Goal: Task Accomplishment & Management: Manage account settings

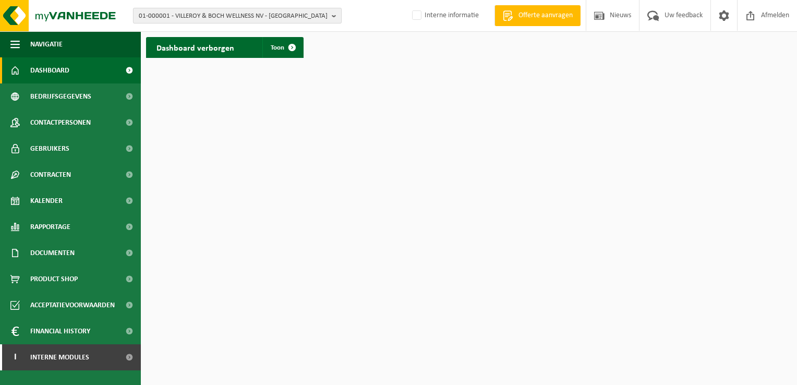
click at [177, 16] on span "01-000001 - VILLEROY & BOCH WELLNESS NV - ROESELARE" at bounding box center [233, 16] width 189 height 16
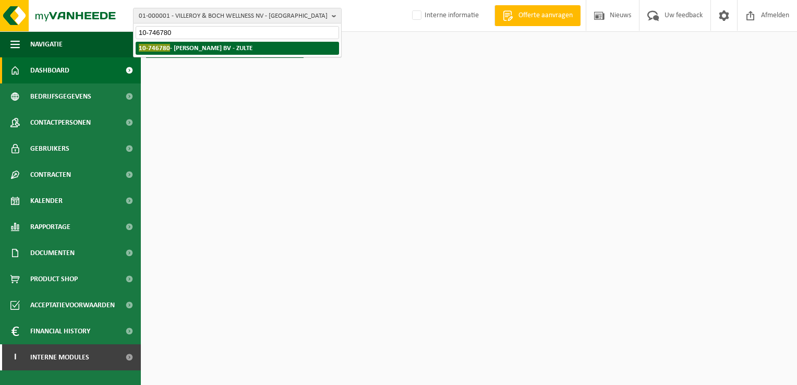
type input "10-746780"
click at [191, 46] on strong "10-746780 - WAELKENS DIRK BV - ZULTE" at bounding box center [196, 48] width 114 height 8
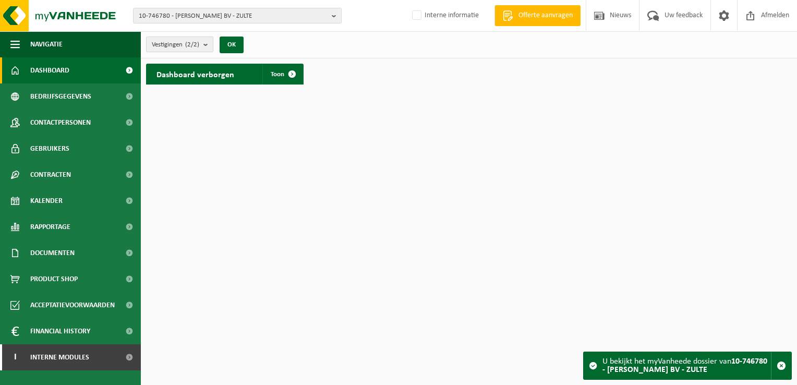
click at [178, 48] on span "Vestigingen (2/2)" at bounding box center [175, 45] width 47 height 16
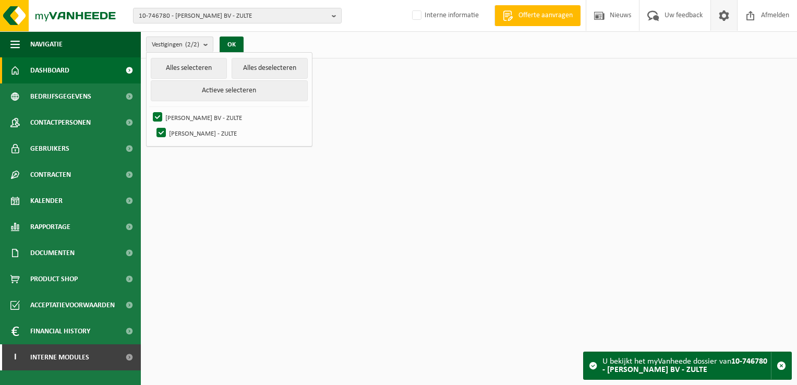
click at [721, 20] on span at bounding box center [724, 15] width 16 height 31
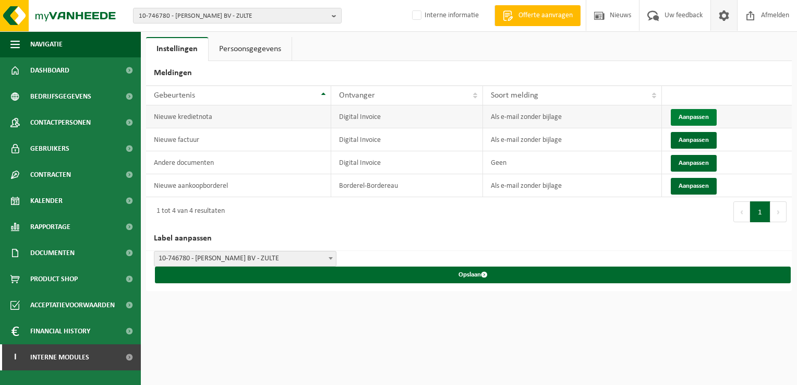
click at [692, 112] on button "Aanpassen" at bounding box center [694, 117] width 46 height 17
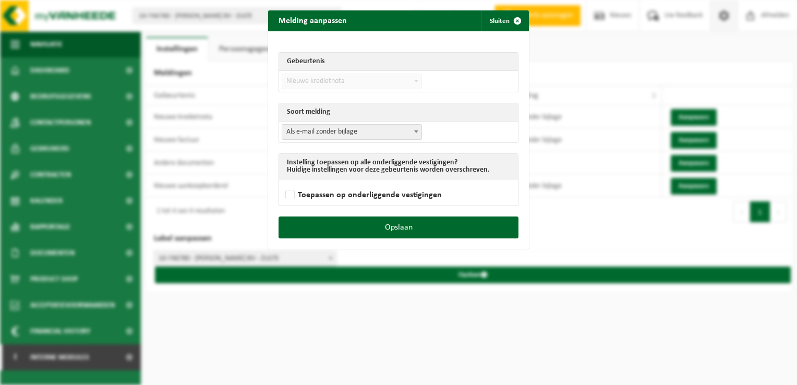
click at [326, 128] on span "Als e-mail zonder bijlage" at bounding box center [351, 132] width 139 height 15
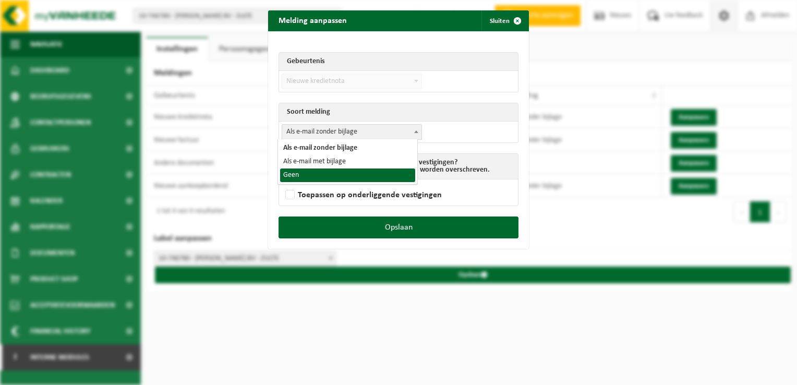
select select "1"
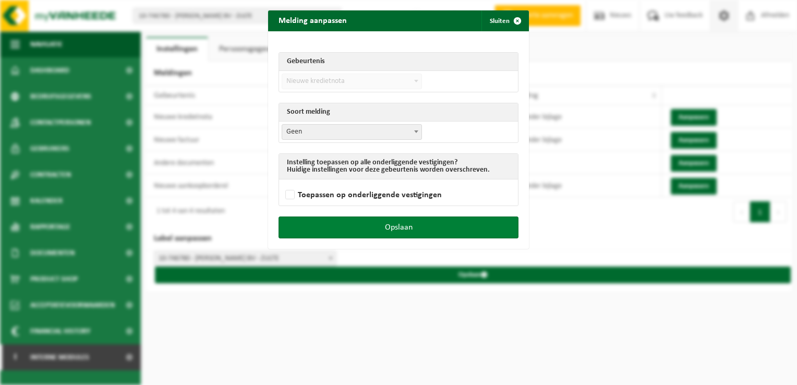
click at [421, 224] on button "Opslaan" at bounding box center [398, 227] width 240 height 22
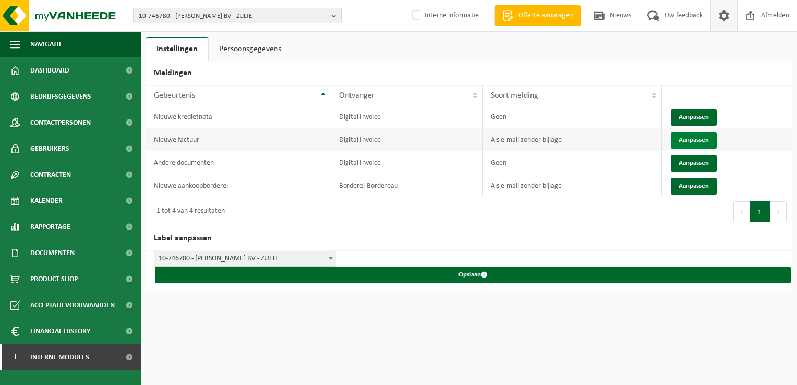
click at [694, 137] on button "Aanpassen" at bounding box center [694, 140] width 46 height 17
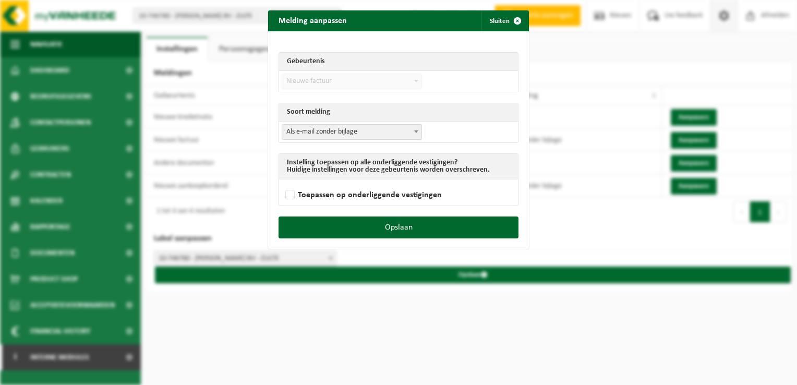
click at [268, 132] on div "Gebeurtenis Nieuwe factuur Nieuwe kredietnota Andere documenten has_stoptask_ne…" at bounding box center [398, 123] width 261 height 185
click at [316, 129] on span "Als e-mail zonder bijlage" at bounding box center [351, 132] width 139 height 15
select select "1"
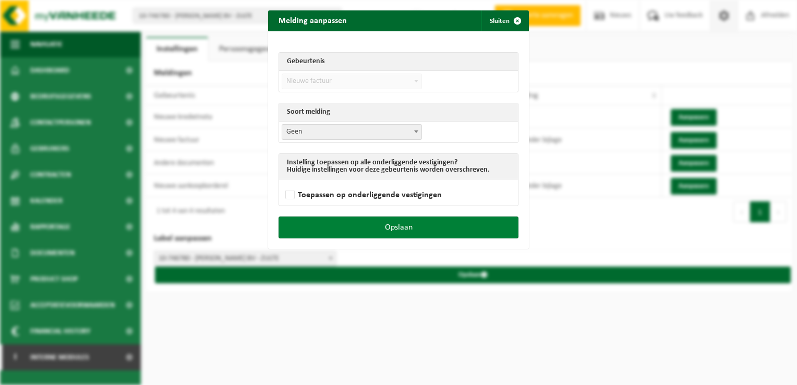
click at [434, 223] on button "Opslaan" at bounding box center [398, 227] width 240 height 22
